Goal: Check status: Check status

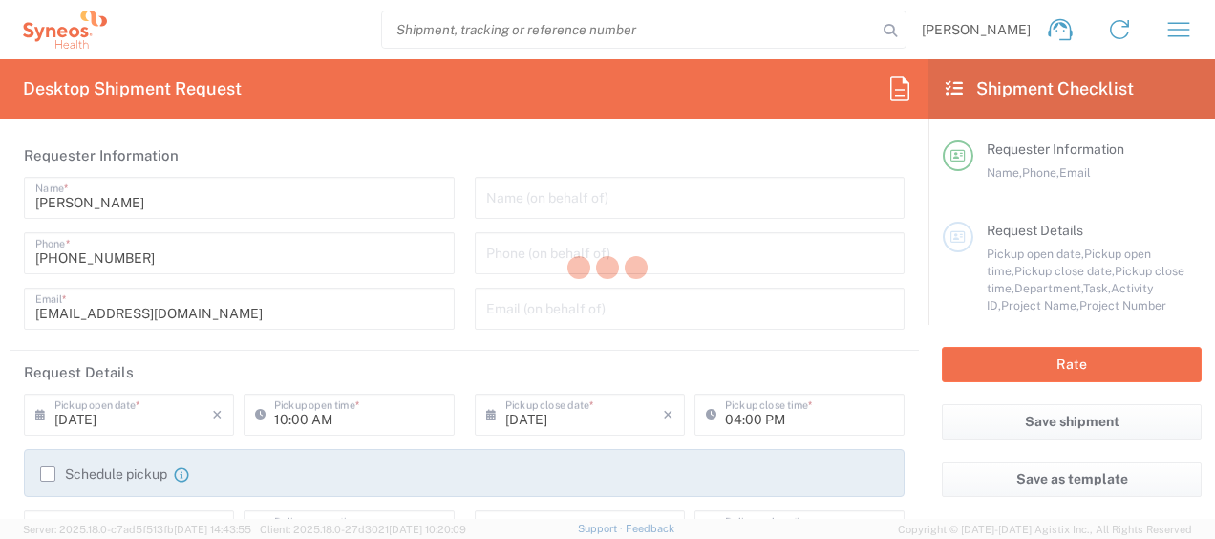
type input "8350"
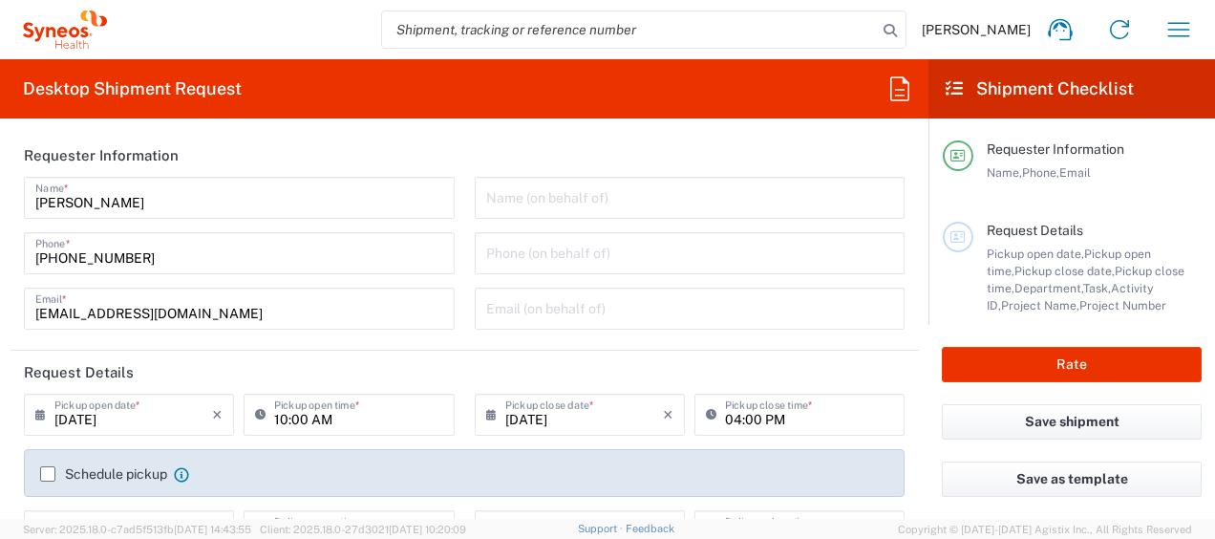
type input "[GEOGRAPHIC_DATA]"
type input "Syneos Health Ukraine, LLC"
click at [1186, 34] on icon "button" at bounding box center [1179, 29] width 31 height 31
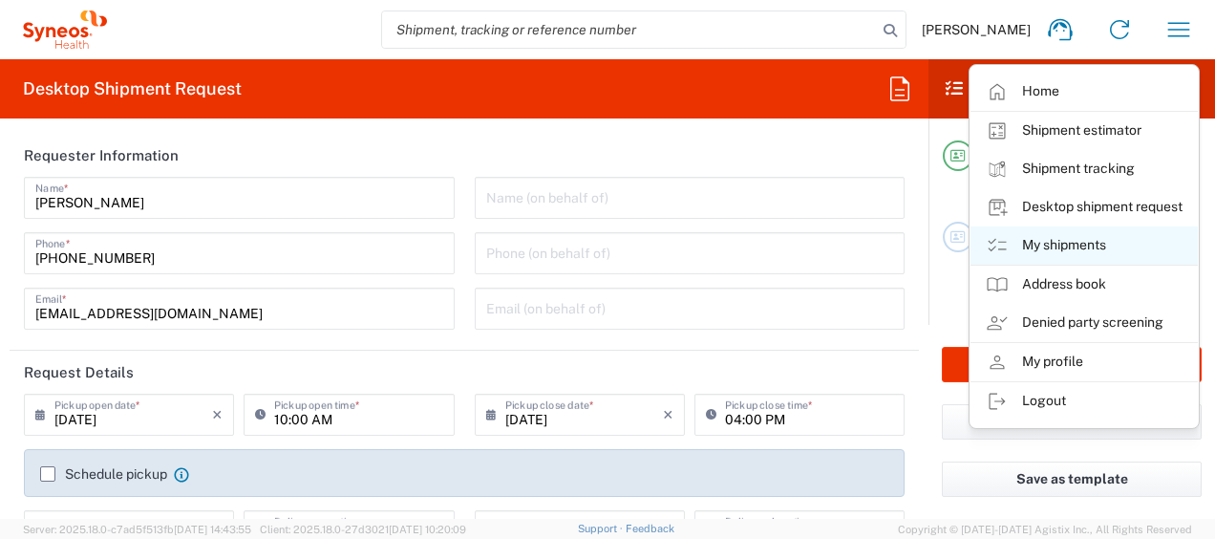
click at [1049, 238] on link "My shipments" at bounding box center [1084, 245] width 227 height 38
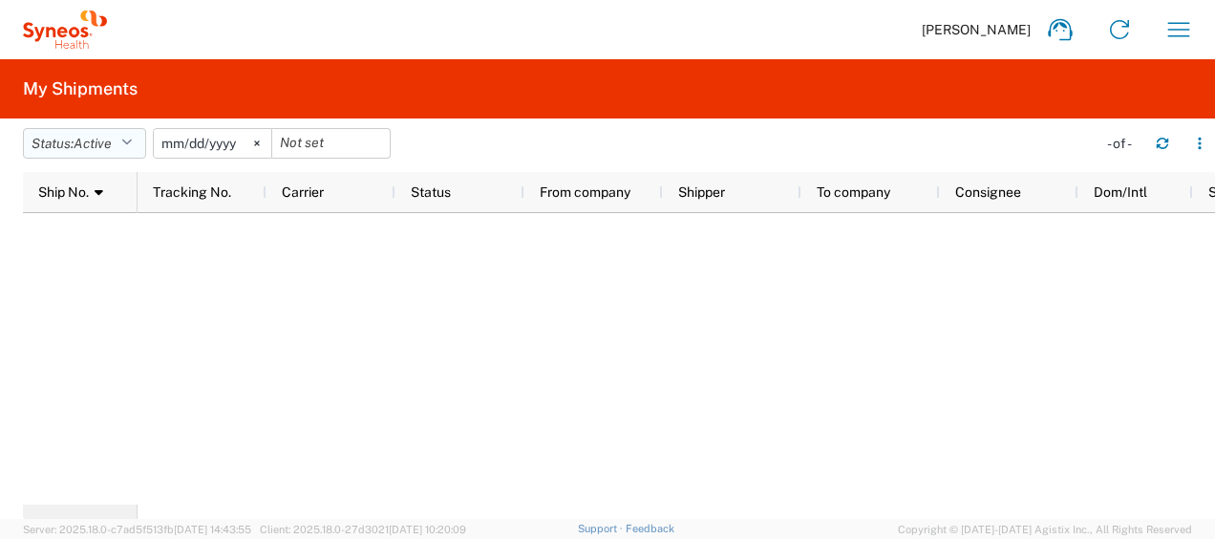
click at [112, 148] on span "Active" at bounding box center [93, 143] width 38 height 15
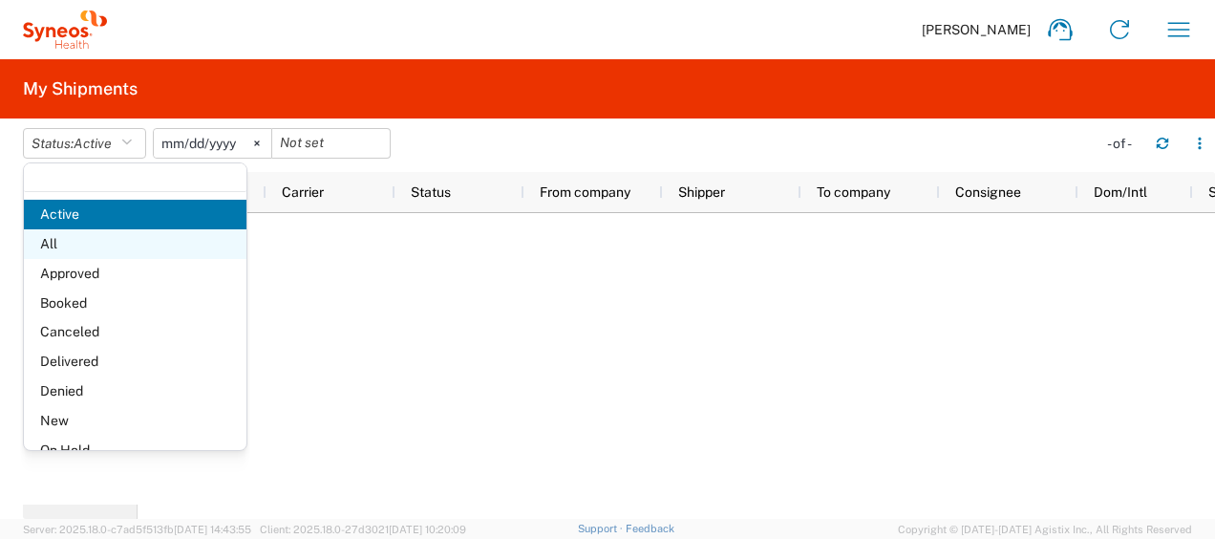
click at [83, 245] on span "All" at bounding box center [135, 244] width 223 height 30
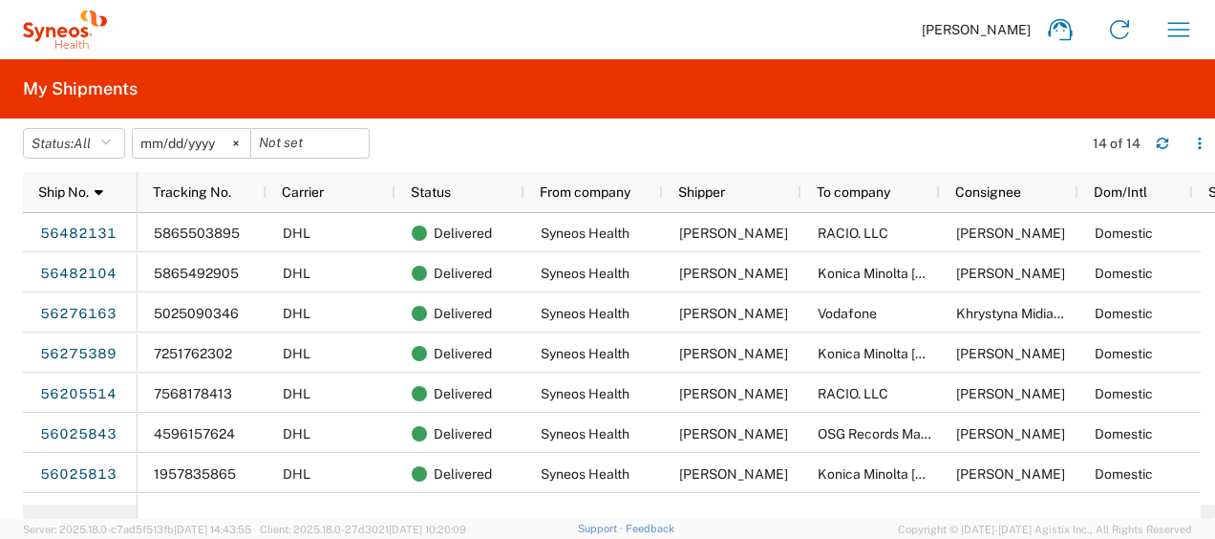
scroll to position [269, 0]
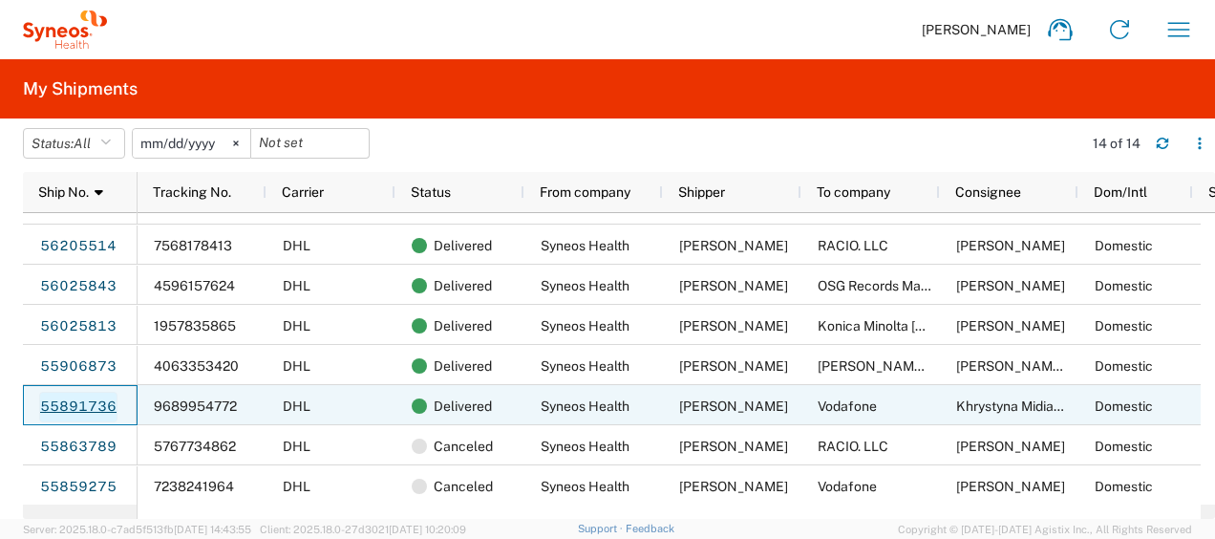
click at [63, 402] on link "55891736" at bounding box center [78, 407] width 78 height 31
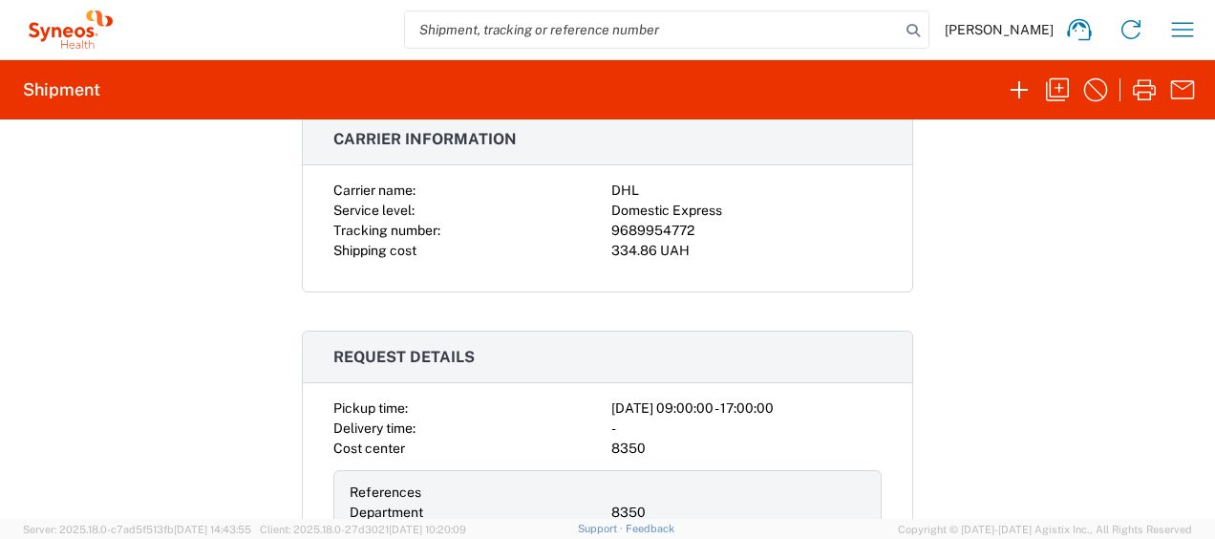
scroll to position [573, 0]
